Goal: Transaction & Acquisition: Download file/media

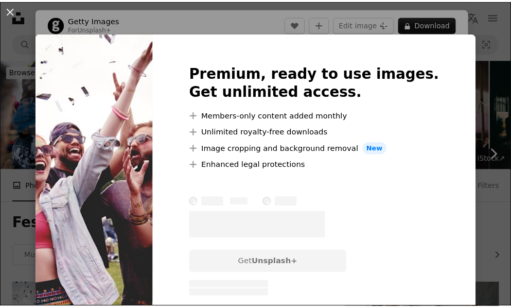
scroll to position [257, 0]
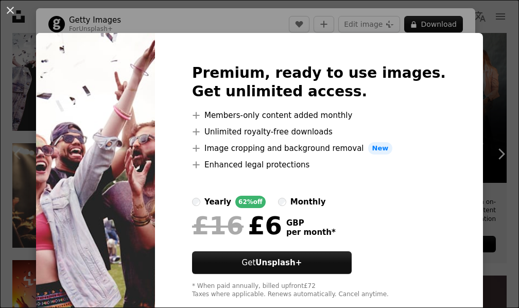
click at [471, 70] on div "An X shape Premium, ready to use images. Get unlimited access. A plus sign Memb…" at bounding box center [259, 154] width 519 height 308
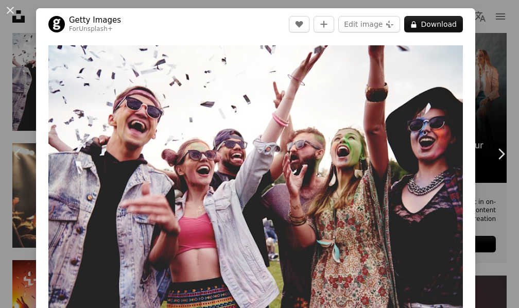
click at [474, 65] on div "An X shape Chevron left Chevron right Getty Images For Unsplash+ A heart A plus…" at bounding box center [259, 154] width 519 height 308
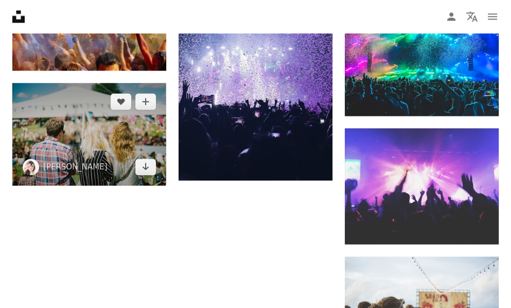
scroll to position [978, 0]
